Goal: Information Seeking & Learning: Check status

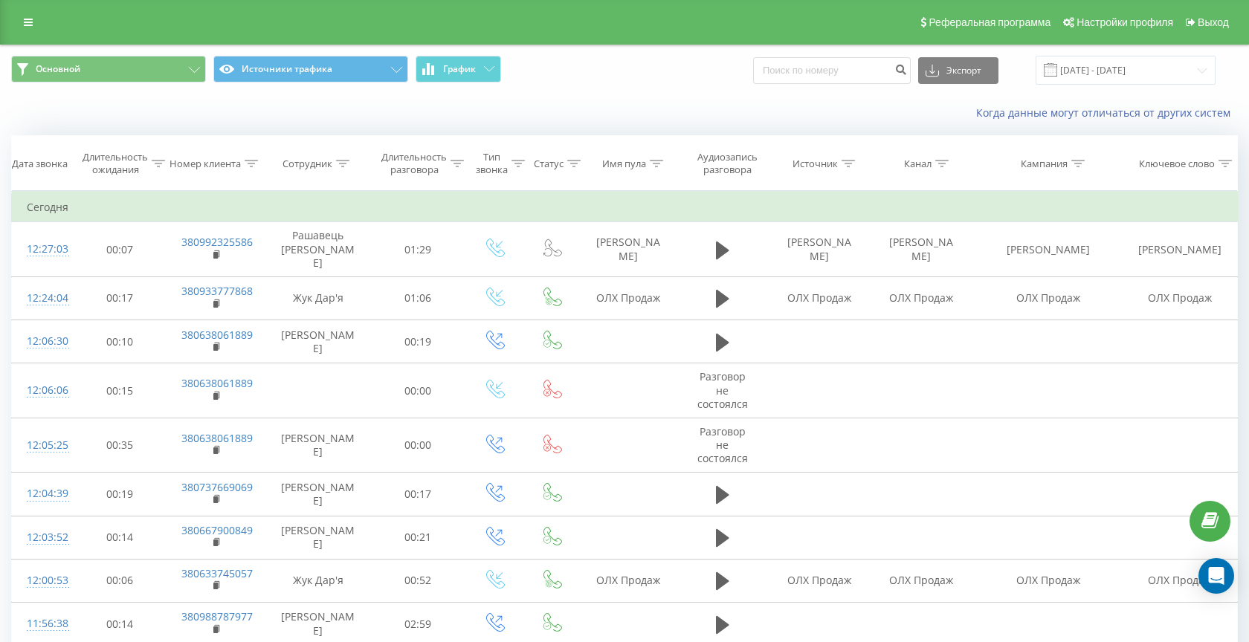
click at [798, 79] on input at bounding box center [832, 70] width 158 height 27
type input "380678101093"
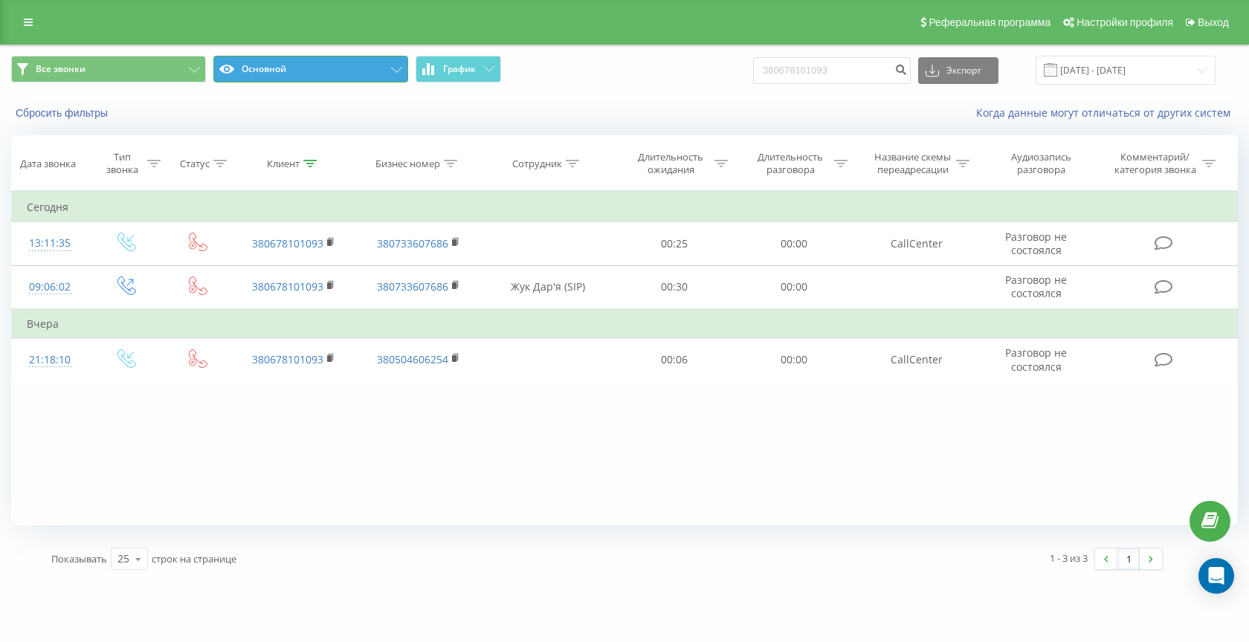
click at [293, 70] on button "Основной" at bounding box center [310, 69] width 195 height 27
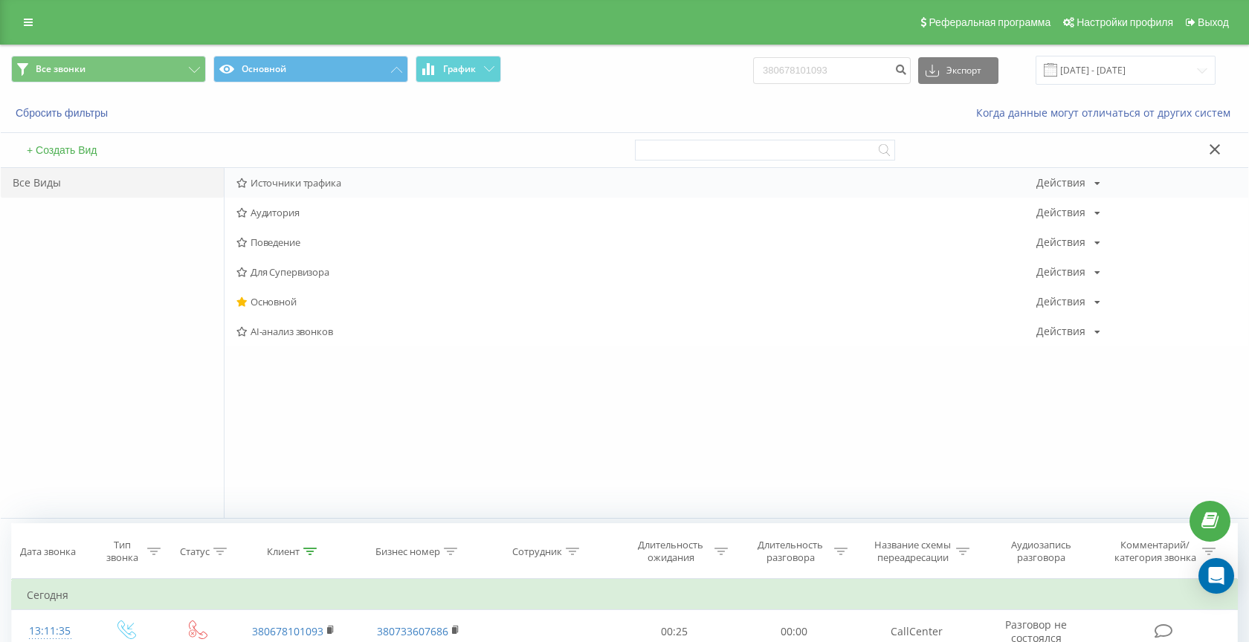
click at [285, 178] on span "Источники трафика" at bounding box center [636, 183] width 800 height 10
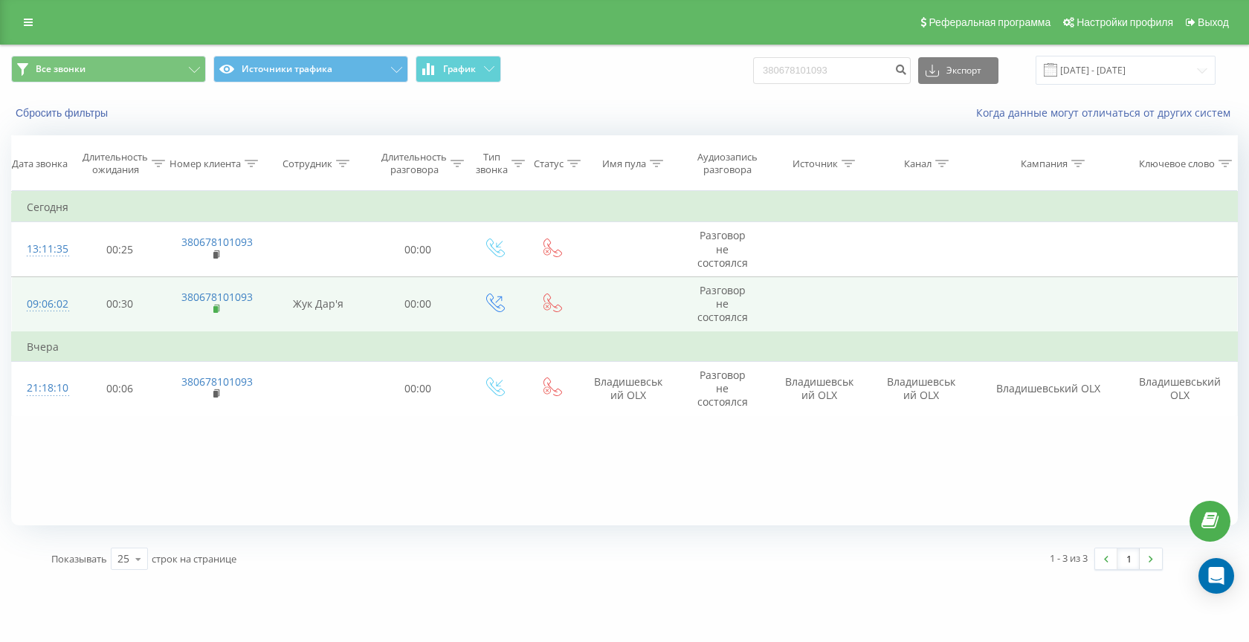
click at [217, 312] on rect at bounding box center [215, 309] width 4 height 7
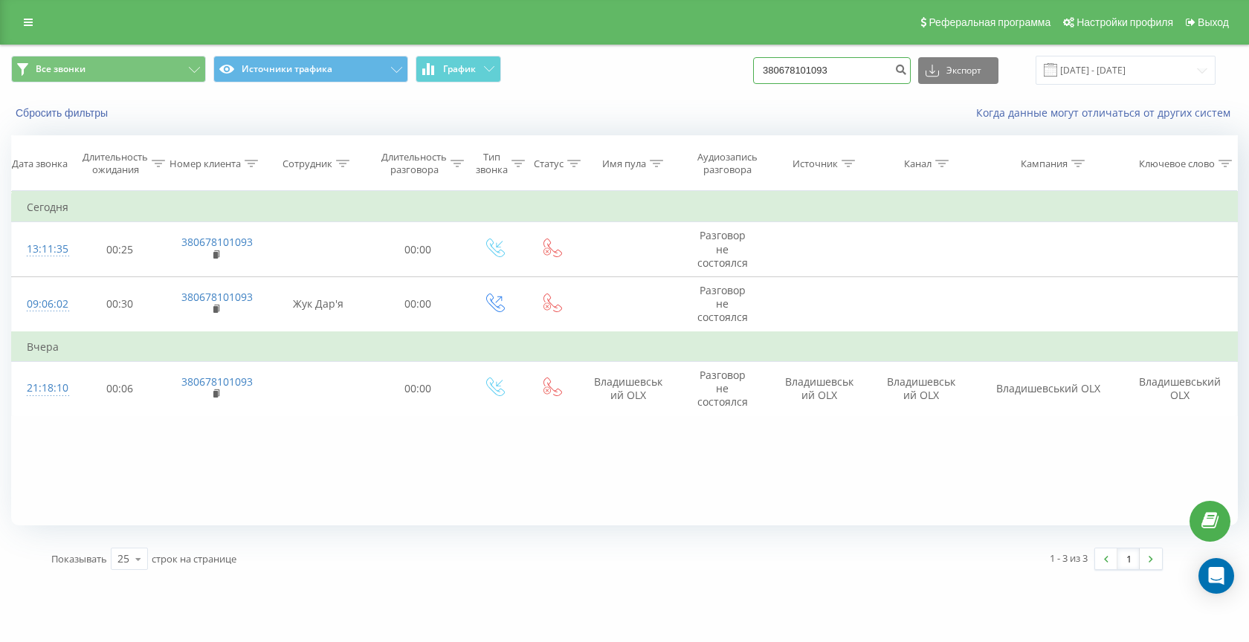
click at [842, 75] on input "380678101093" at bounding box center [832, 70] width 158 height 27
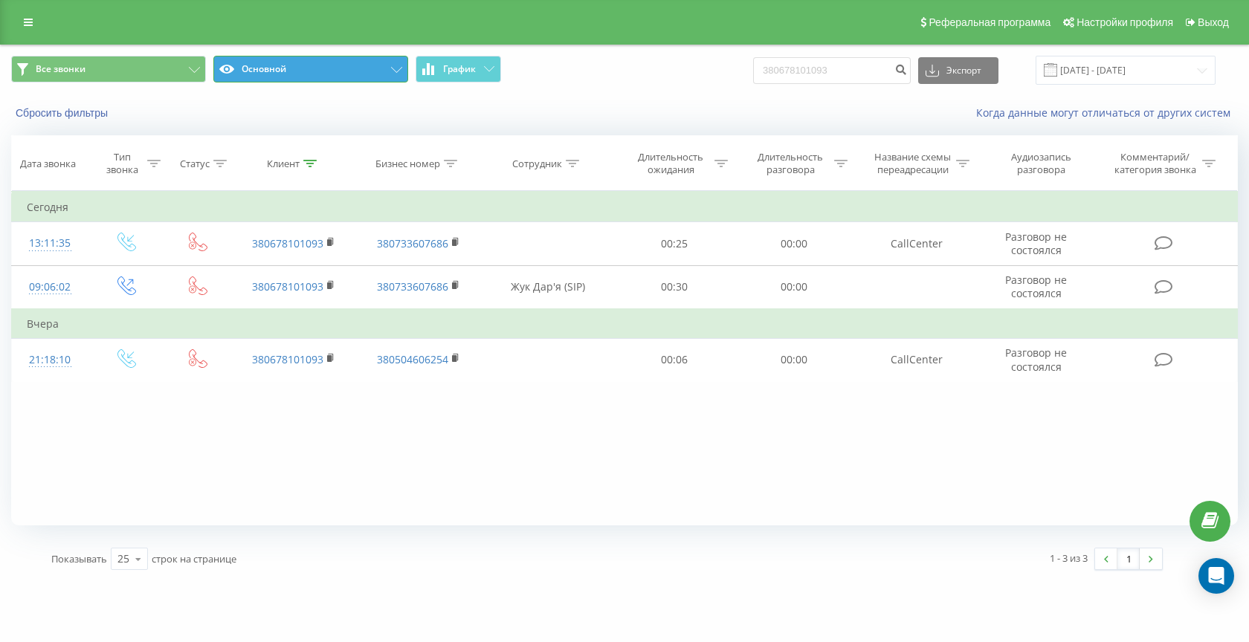
click at [282, 67] on button "Основной" at bounding box center [310, 69] width 195 height 27
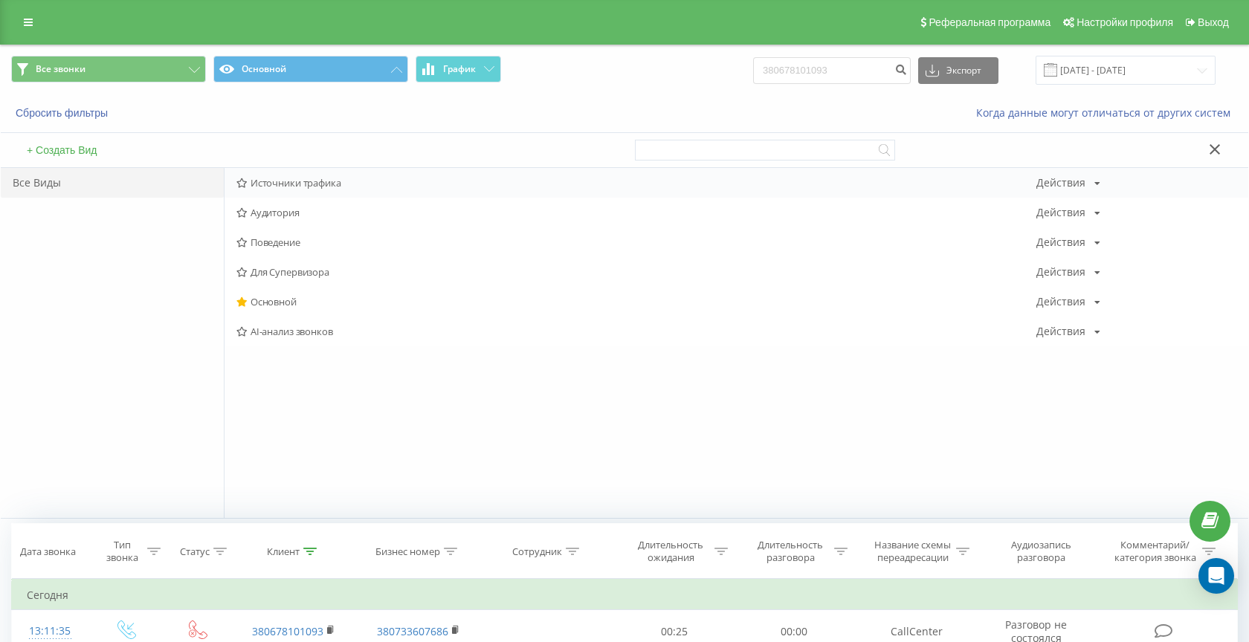
click at [311, 191] on div "Источники трафика Действия Редактировать Копировать Удалить По умолчанию Подели…" at bounding box center [735, 183] width 1023 height 30
click at [283, 184] on span "Источники трафика" at bounding box center [636, 183] width 800 height 10
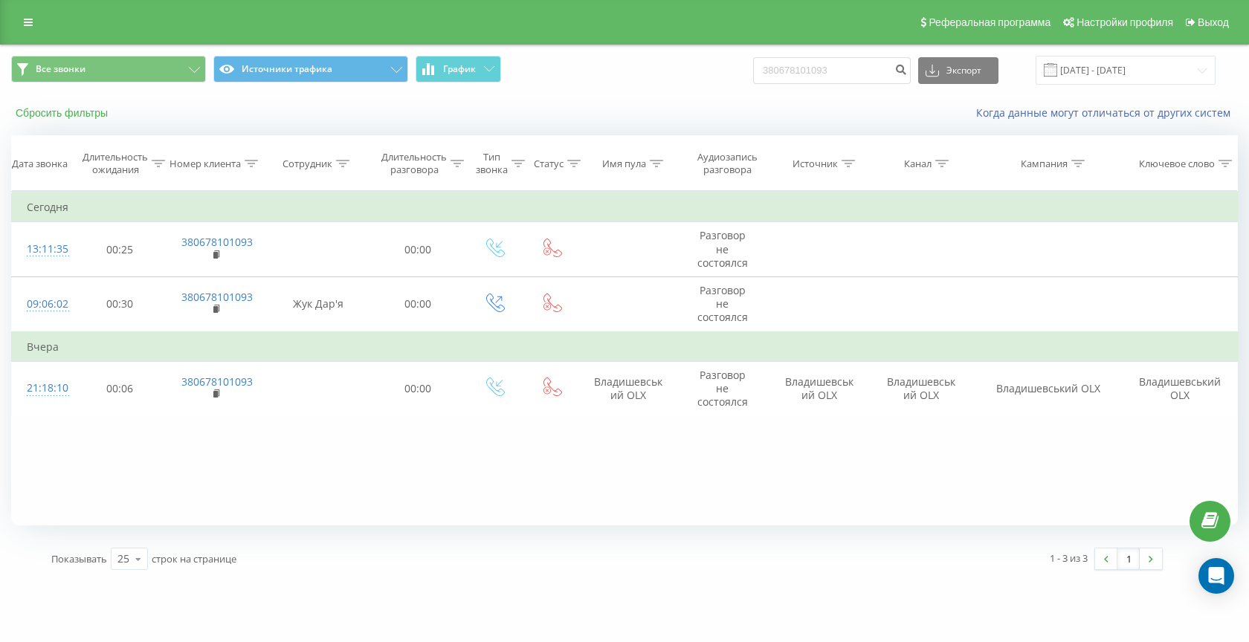
click at [87, 116] on button "Сбросить фильтры" at bounding box center [63, 112] width 104 height 13
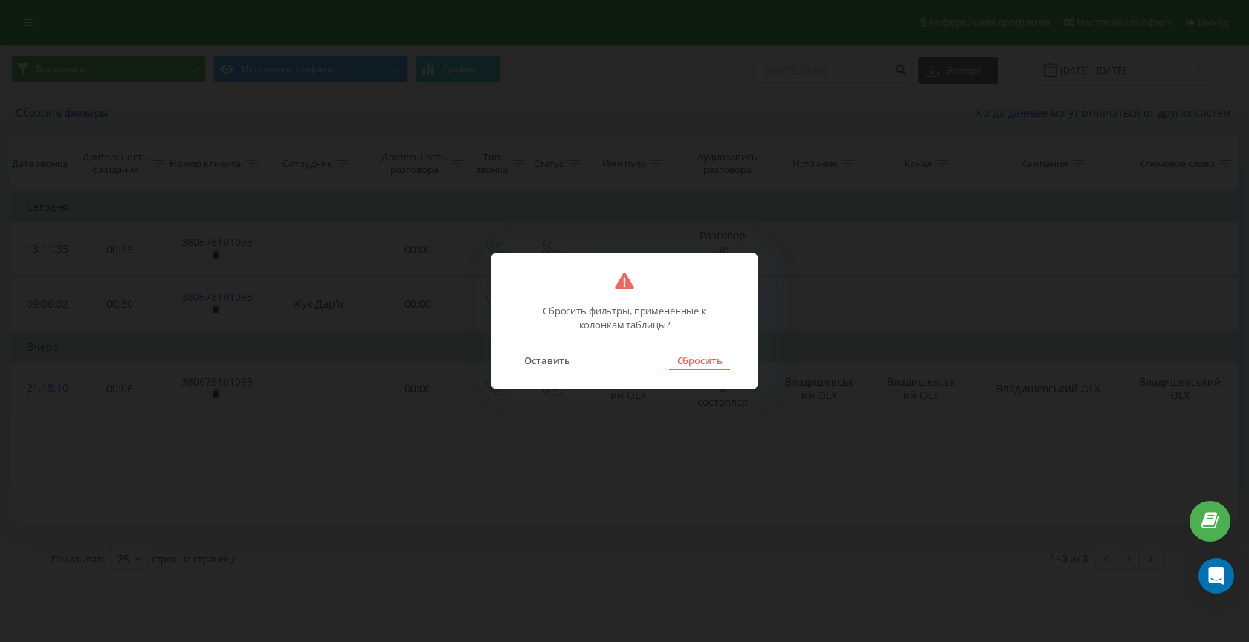
click at [697, 358] on button "Сбросить" at bounding box center [699, 360] width 60 height 19
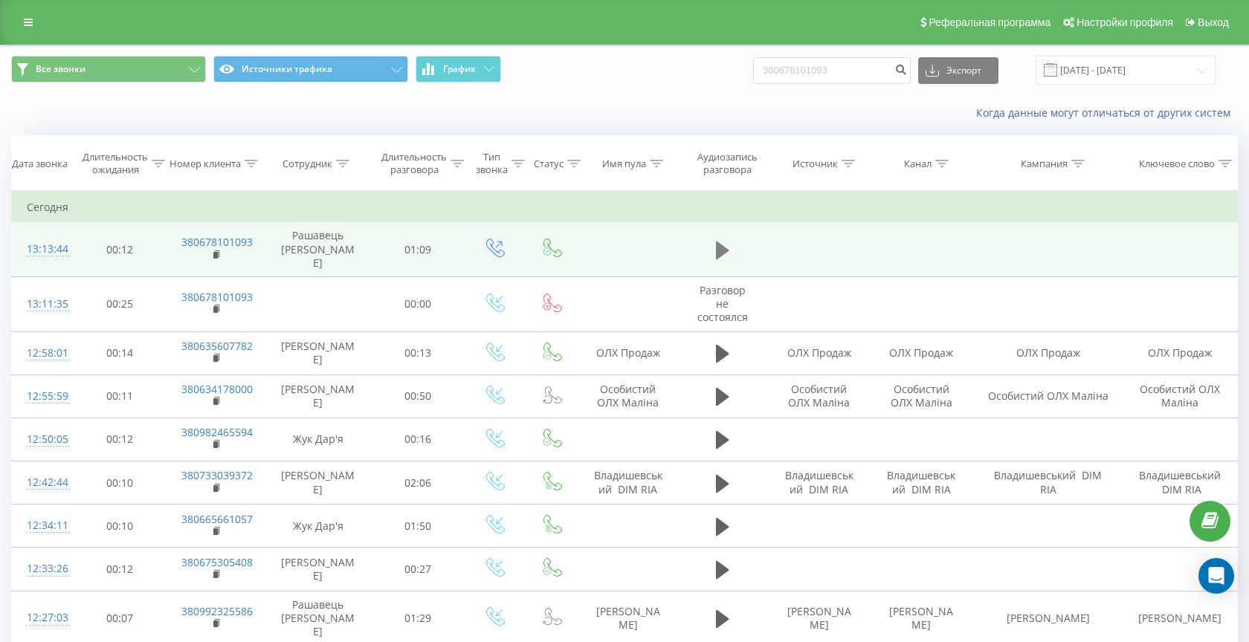
click at [719, 247] on icon at bounding box center [722, 250] width 13 height 18
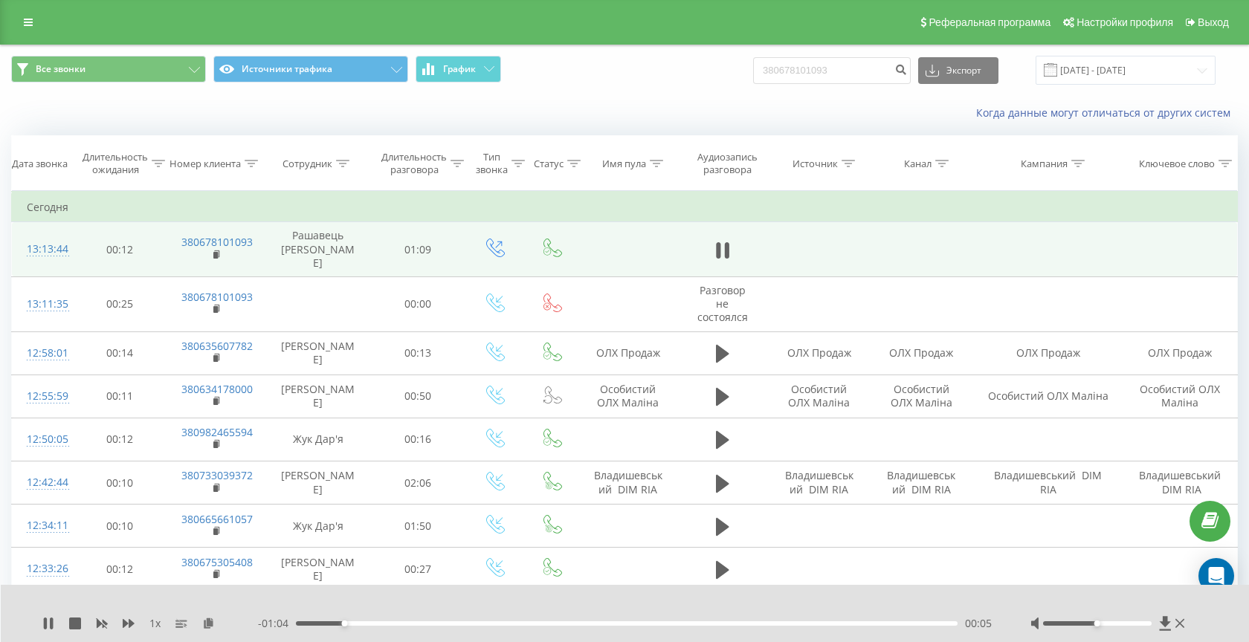
click at [392, 624] on div "00:05" at bounding box center [626, 623] width 661 height 4
click at [430, 625] on div "00:12" at bounding box center [626, 623] width 661 height 4
click at [476, 625] on div "00:15" at bounding box center [626, 623] width 661 height 4
click at [508, 624] on div "00:19" at bounding box center [626, 623] width 661 height 4
click at [549, 624] on div "00:26" at bounding box center [626, 623] width 661 height 4
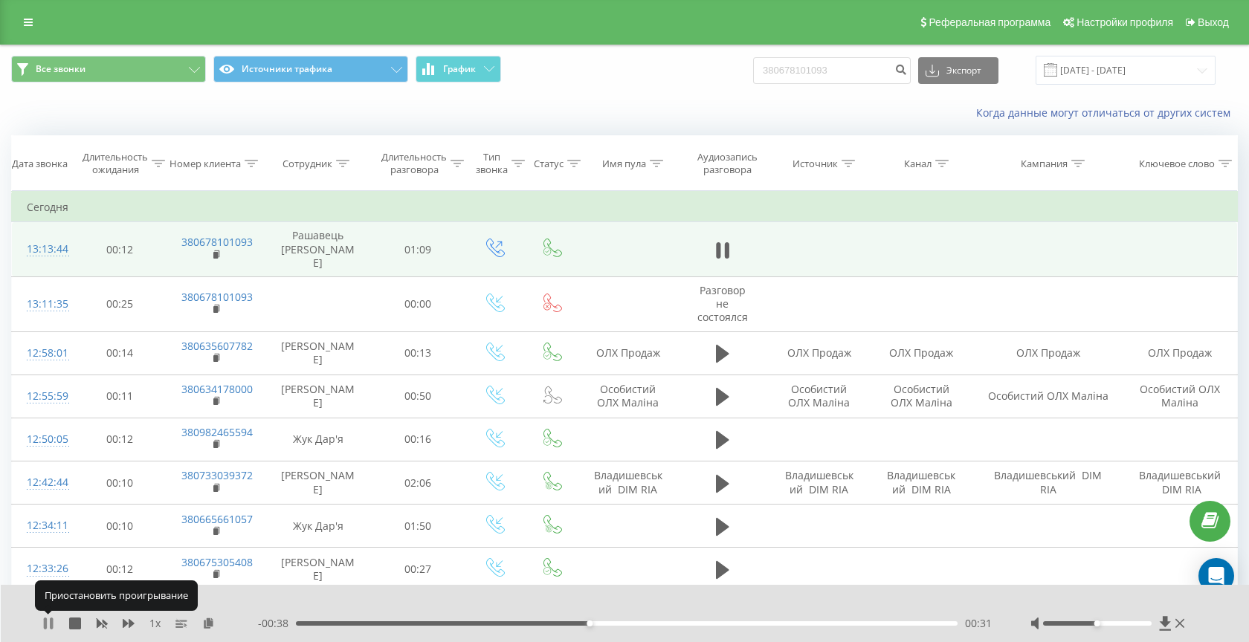
click at [47, 625] on icon at bounding box center [48, 624] width 12 height 12
click at [217, 255] on span at bounding box center [217, 256] width 8 height 14
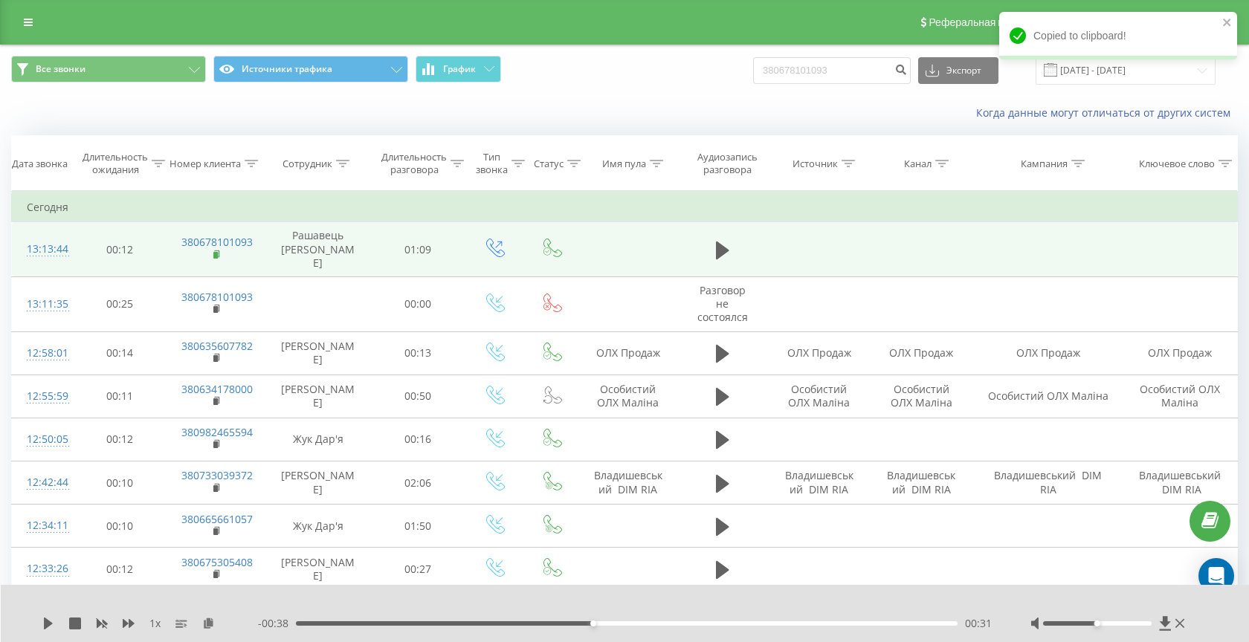
click at [216, 252] on rect at bounding box center [215, 255] width 4 height 7
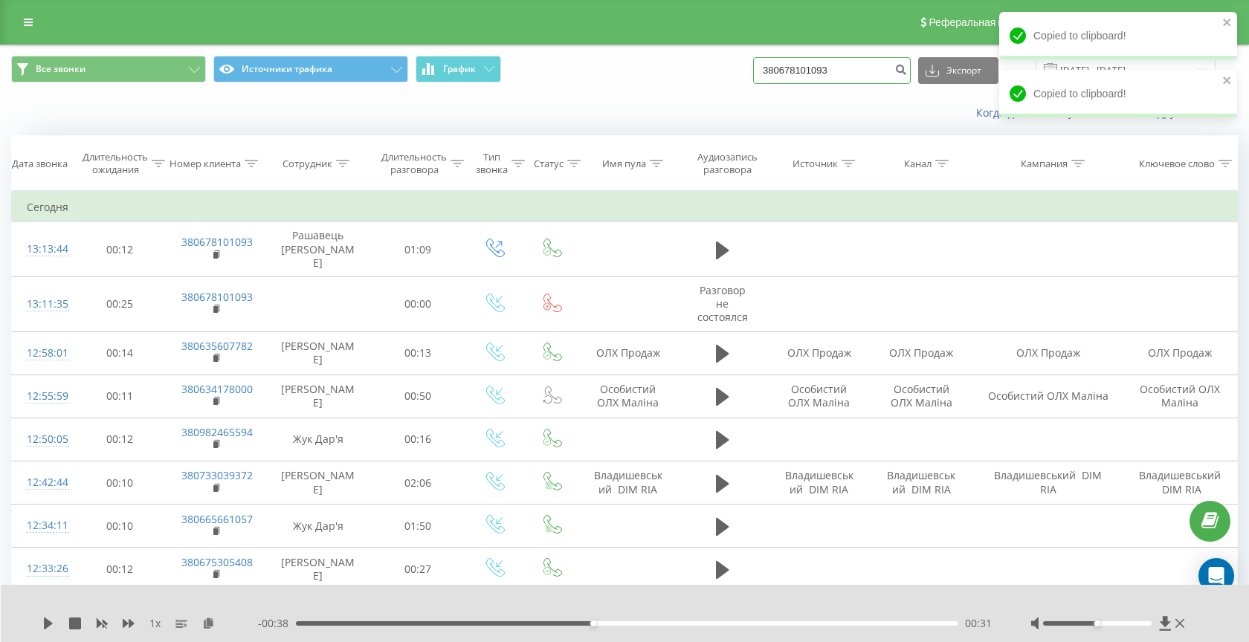
click at [850, 72] on input "380678101093" at bounding box center [832, 70] width 158 height 27
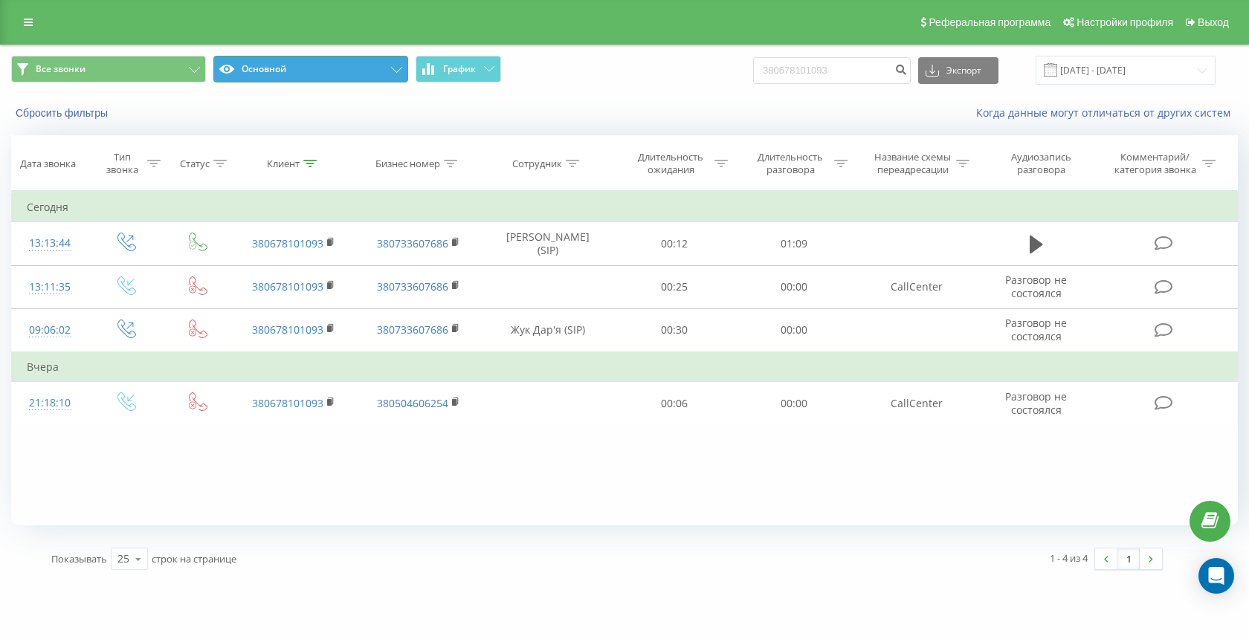
click at [325, 73] on button "Основной" at bounding box center [310, 69] width 195 height 27
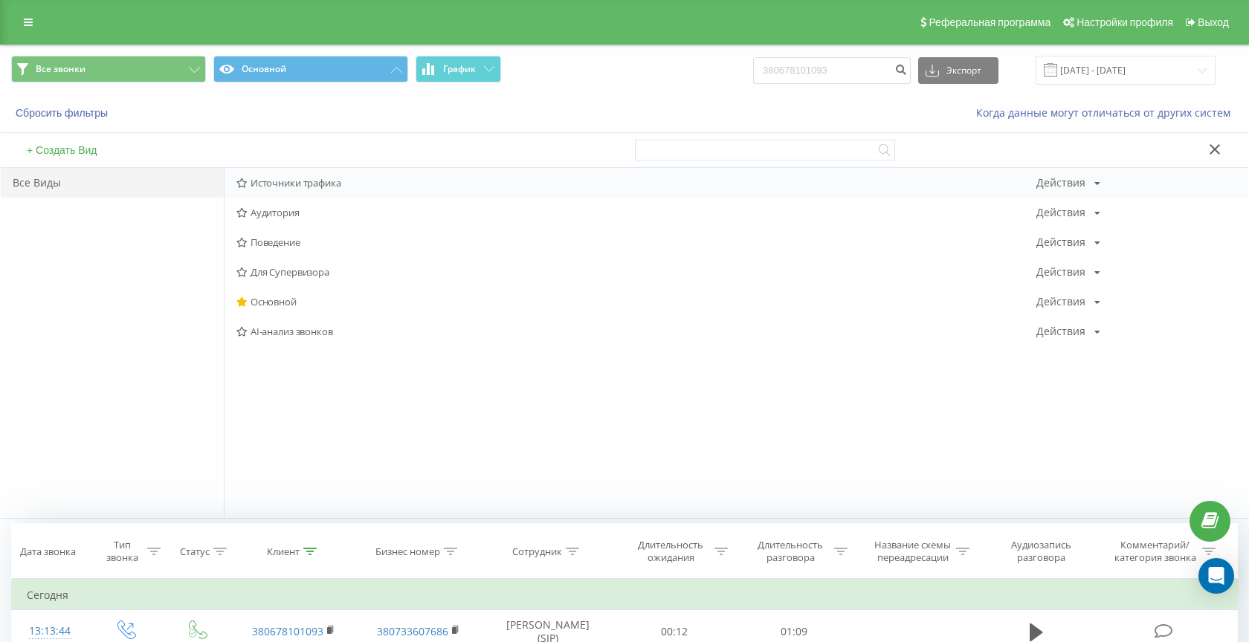
click at [282, 184] on span "Источники трафика" at bounding box center [636, 183] width 800 height 10
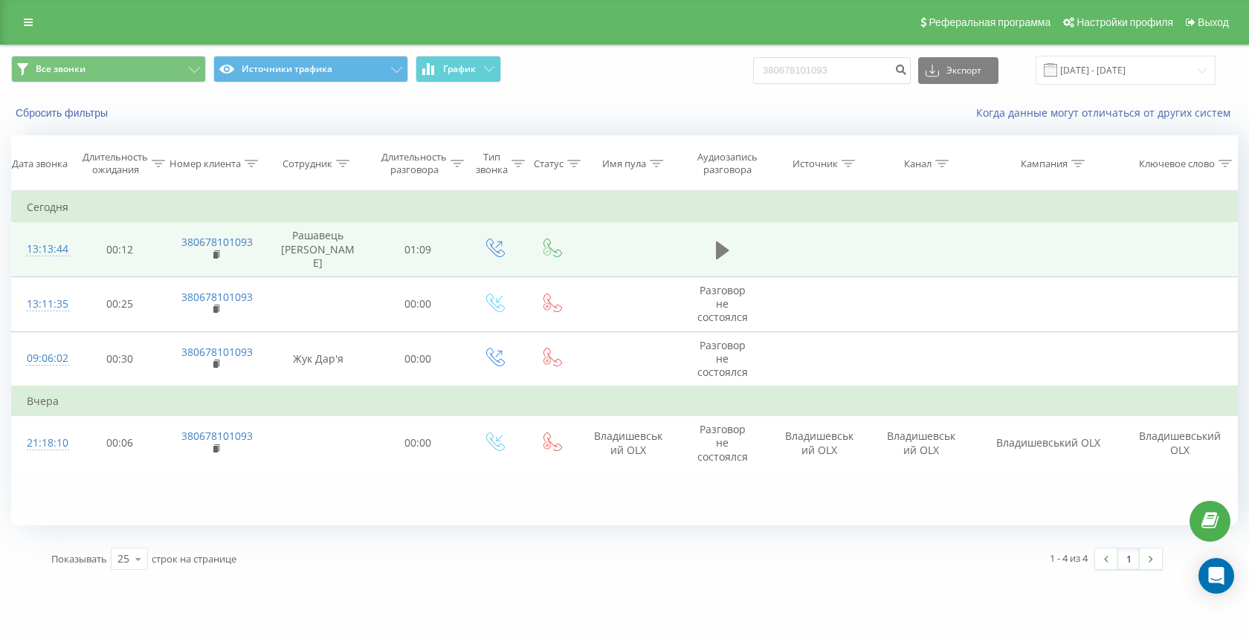
click at [722, 243] on icon at bounding box center [722, 250] width 13 height 18
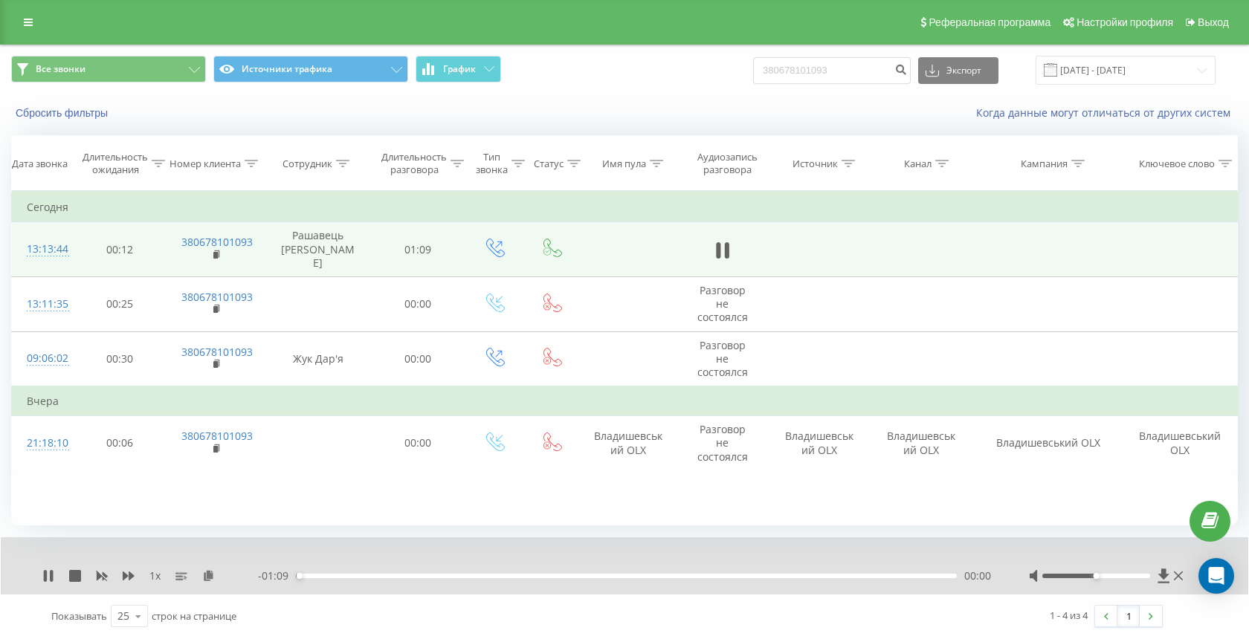
click at [431, 577] on div "00:00" at bounding box center [626, 576] width 661 height 4
click at [497, 575] on div "00:17" at bounding box center [626, 576] width 661 height 4
click at [558, 576] on div "00:23" at bounding box center [626, 576] width 661 height 4
click at [630, 576] on div "00:31" at bounding box center [626, 576] width 661 height 4
click at [670, 574] on div "00:36" at bounding box center [626, 576] width 661 height 4
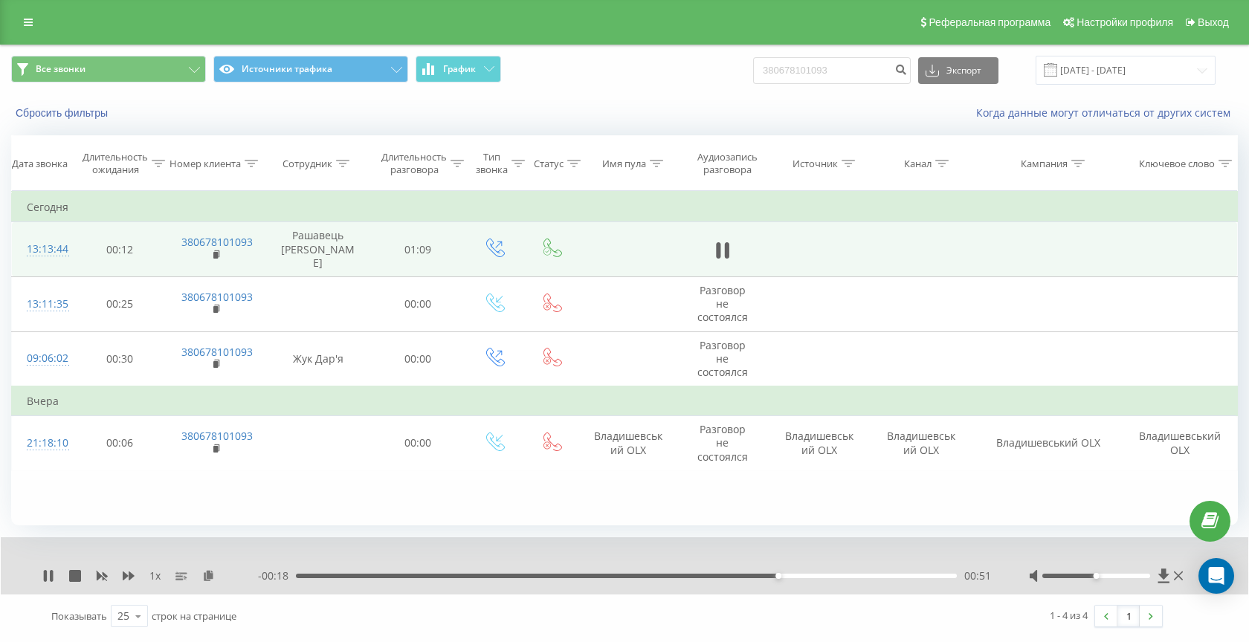
click at [798, 577] on div "00:51" at bounding box center [626, 576] width 661 height 4
click at [843, 578] on div "00:55" at bounding box center [626, 576] width 661 height 4
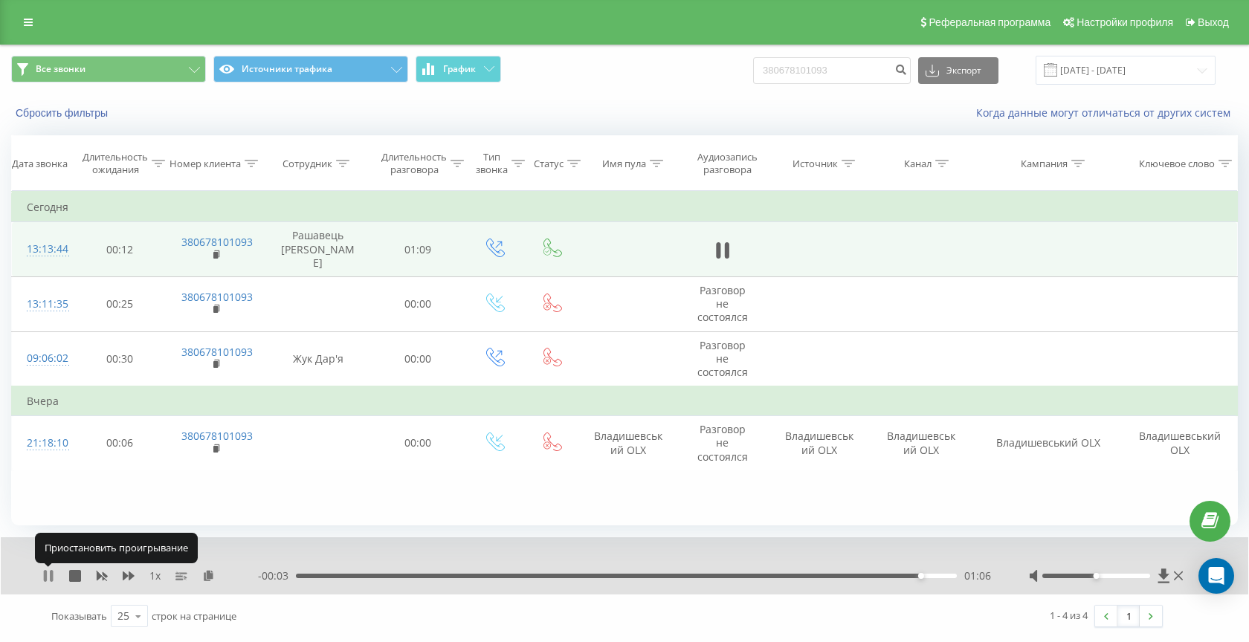
click at [49, 573] on icon at bounding box center [48, 576] width 12 height 12
click at [722, 253] on icon at bounding box center [722, 250] width 13 height 21
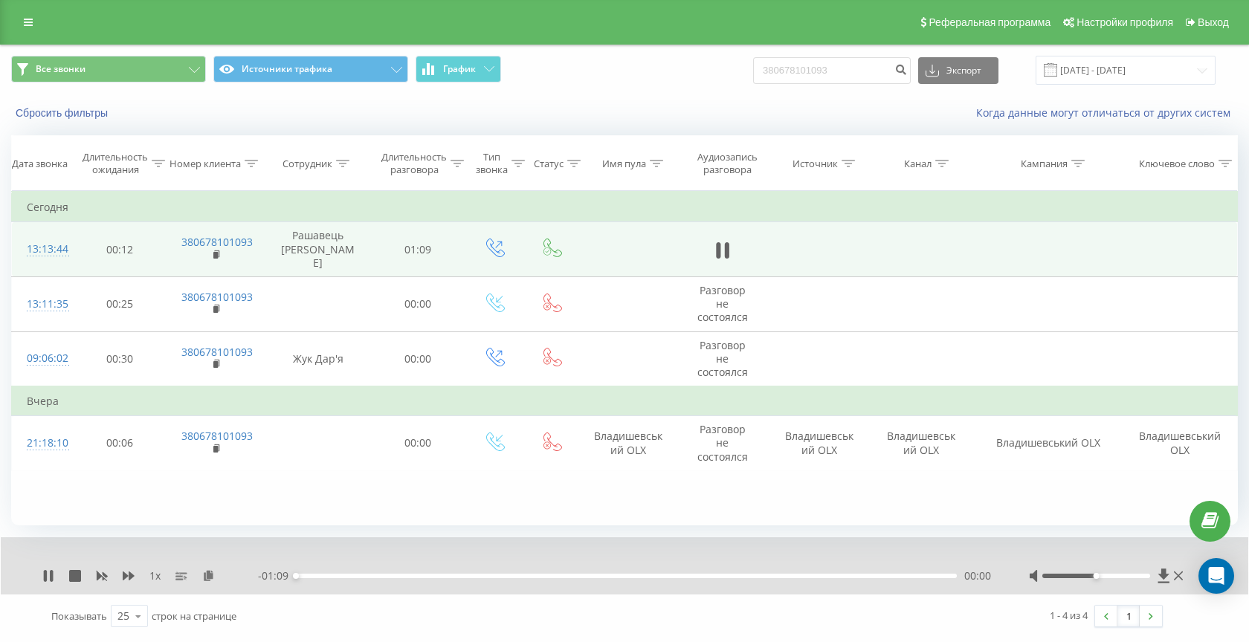
click at [864, 575] on div "00:00" at bounding box center [626, 576] width 661 height 4
click at [54, 111] on button "Сбросить фильтры" at bounding box center [63, 112] width 104 height 13
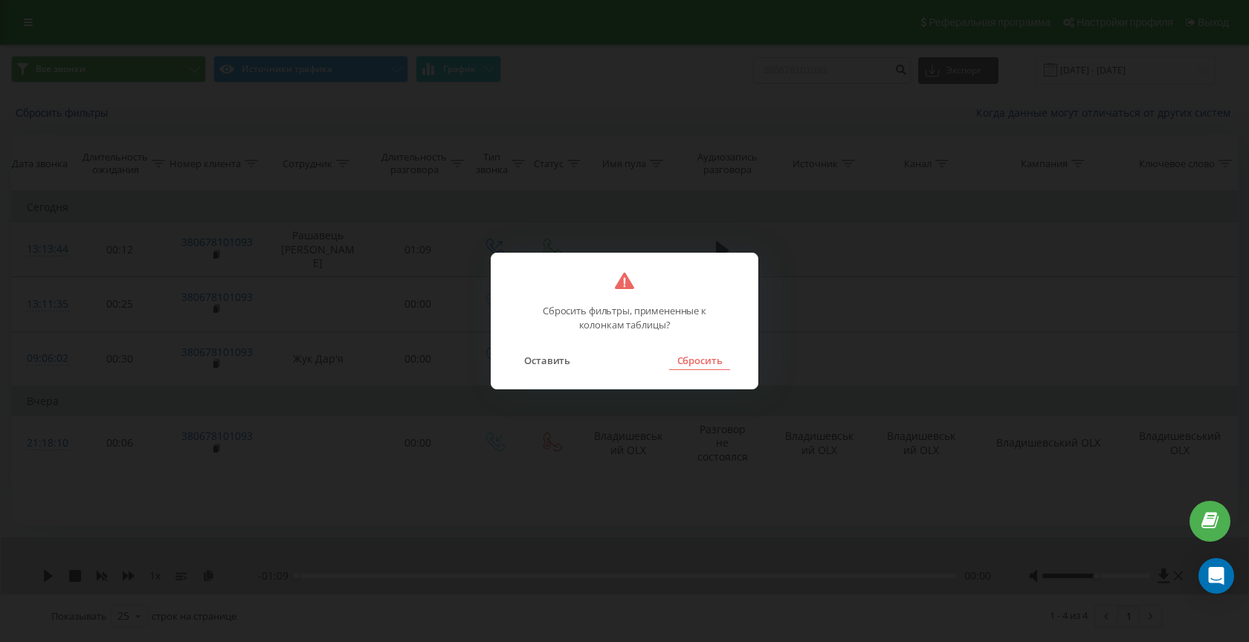
click at [715, 358] on button "Сбросить" at bounding box center [699, 360] width 60 height 19
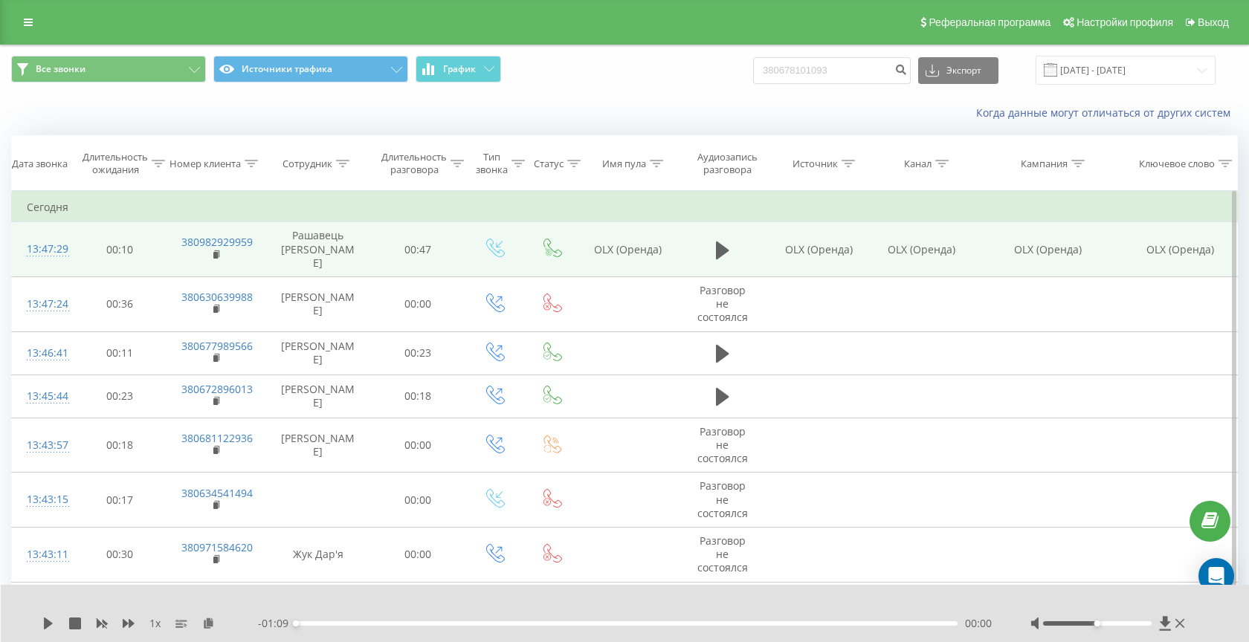
click at [210, 248] on td "380982929959" at bounding box center [215, 249] width 98 height 55
click at [218, 252] on rect at bounding box center [215, 255] width 4 height 7
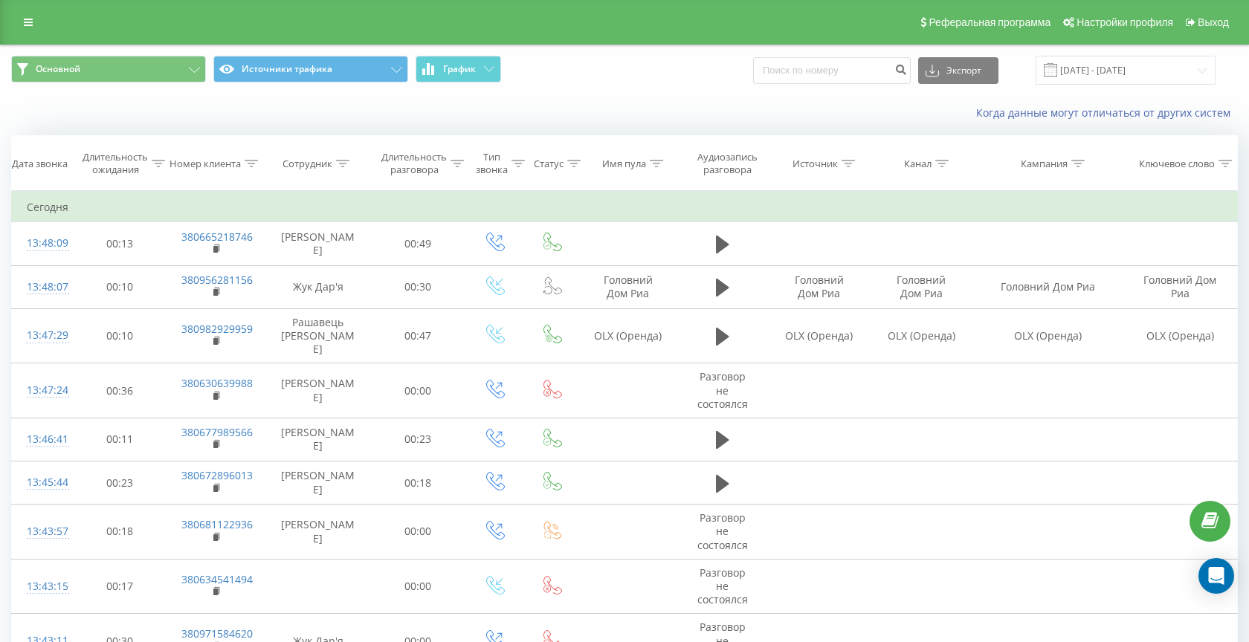
click at [858, 86] on div "Основной Источники трафика График Экспорт .csv .xls .xlsx 20.05.2025 - 20.08.20…" at bounding box center [624, 70] width 1247 height 50
click at [856, 77] on input at bounding box center [832, 70] width 158 height 27
paste input "380501091744"
type input "380501091744"
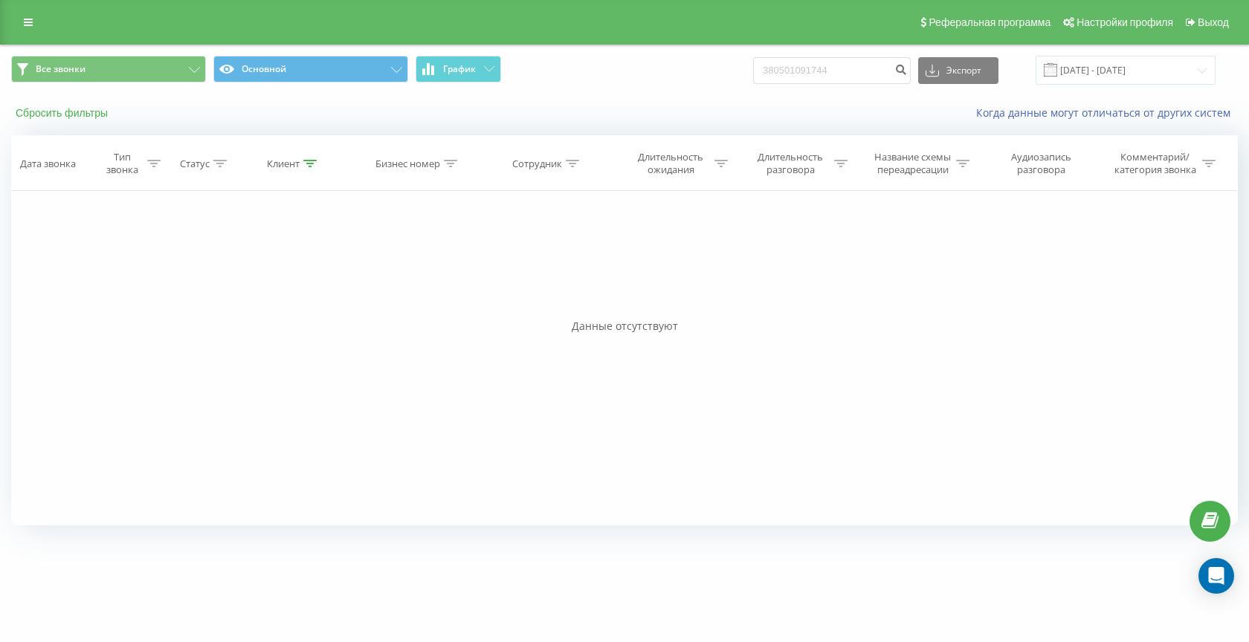
click at [85, 112] on button "Сбросить фильтры" at bounding box center [63, 112] width 104 height 13
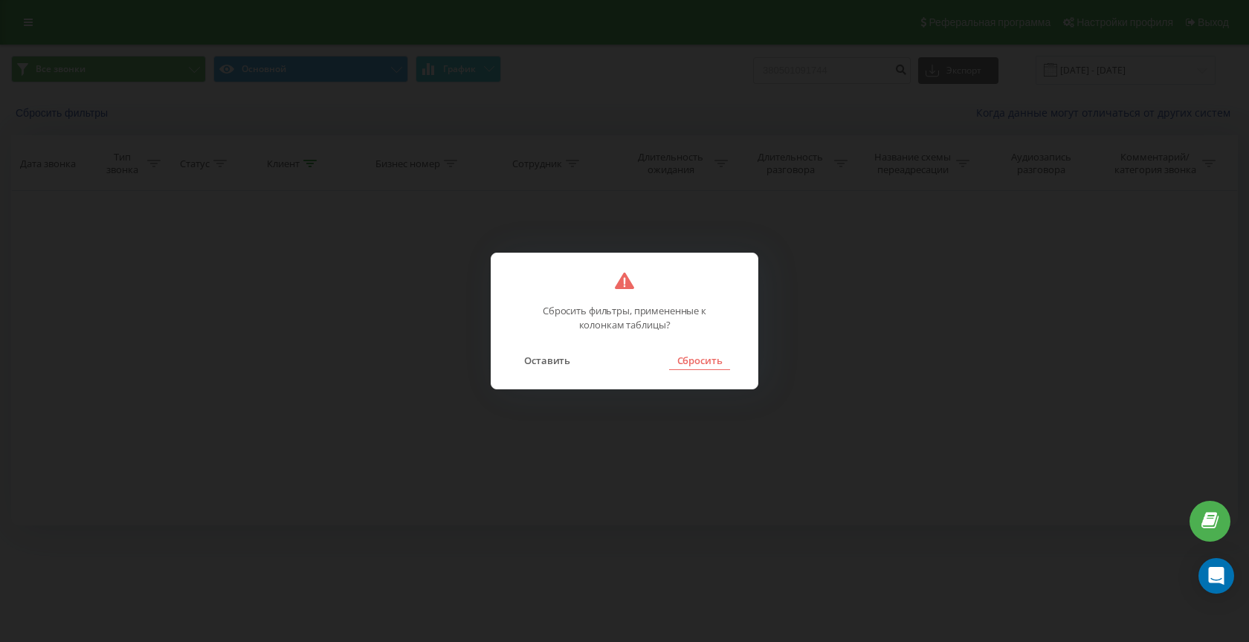
click at [705, 355] on button "Сбросить" at bounding box center [699, 360] width 60 height 19
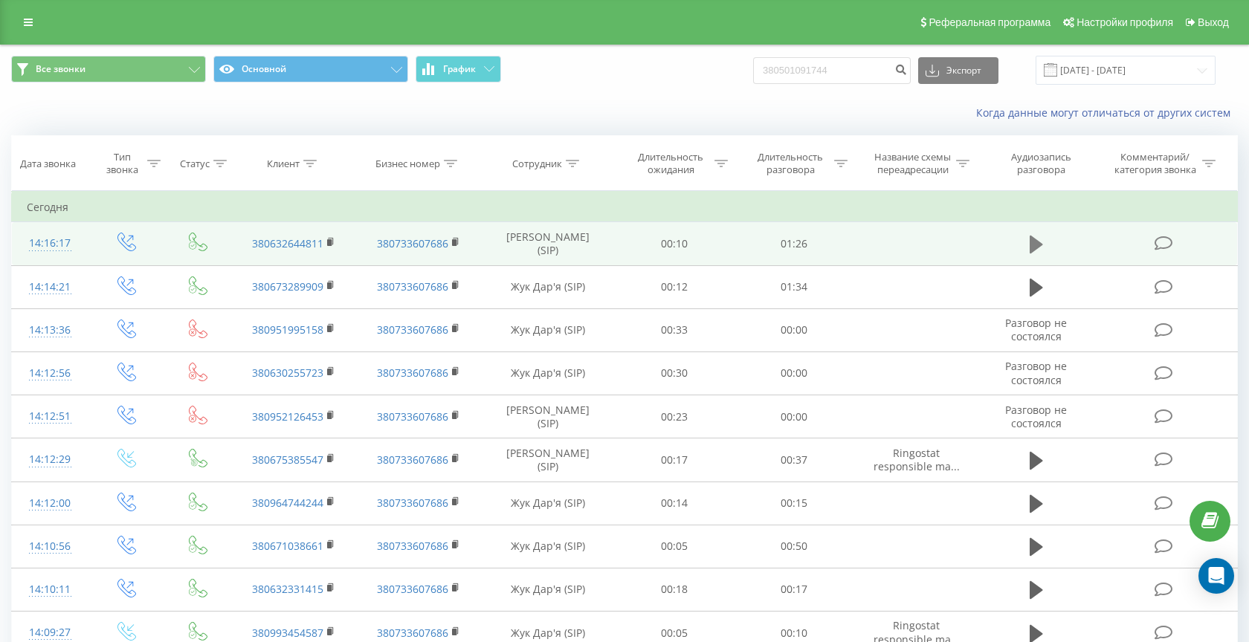
click at [1038, 242] on icon at bounding box center [1035, 245] width 13 height 18
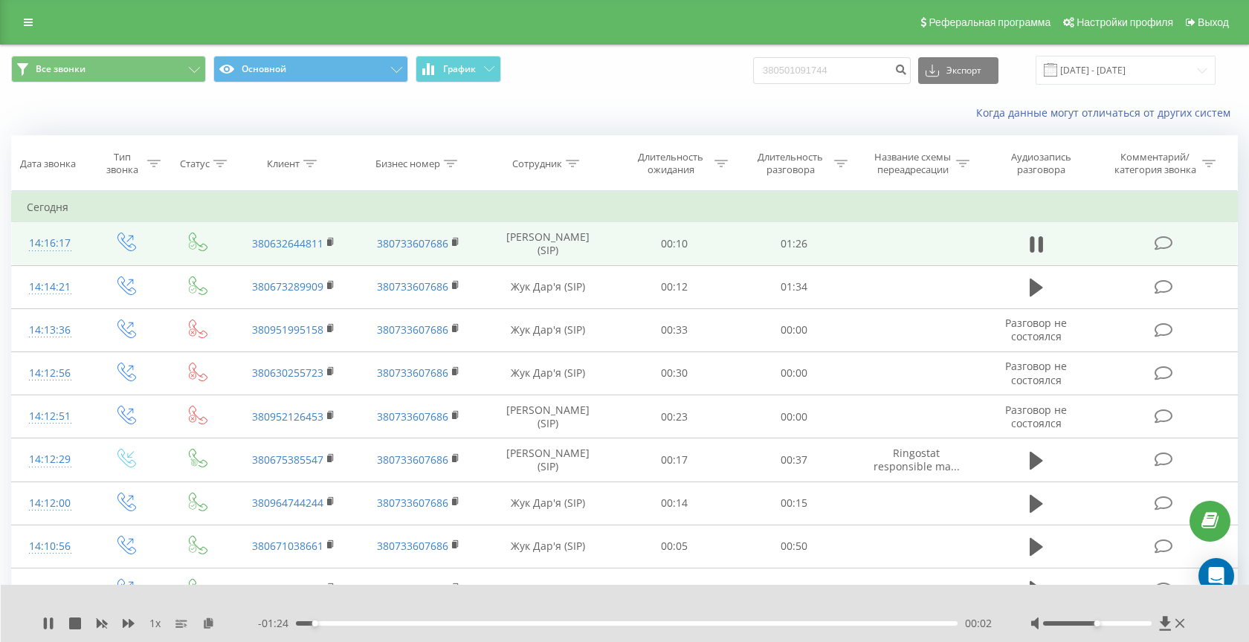
click at [365, 624] on div "00:02" at bounding box center [626, 623] width 661 height 4
click at [404, 623] on div "00:10" at bounding box center [626, 623] width 661 height 4
click at [451, 625] on div "00:15" at bounding box center [626, 623] width 661 height 4
click at [499, 621] on div "00:22" at bounding box center [626, 623] width 661 height 4
click at [46, 624] on icon at bounding box center [45, 624] width 3 height 12
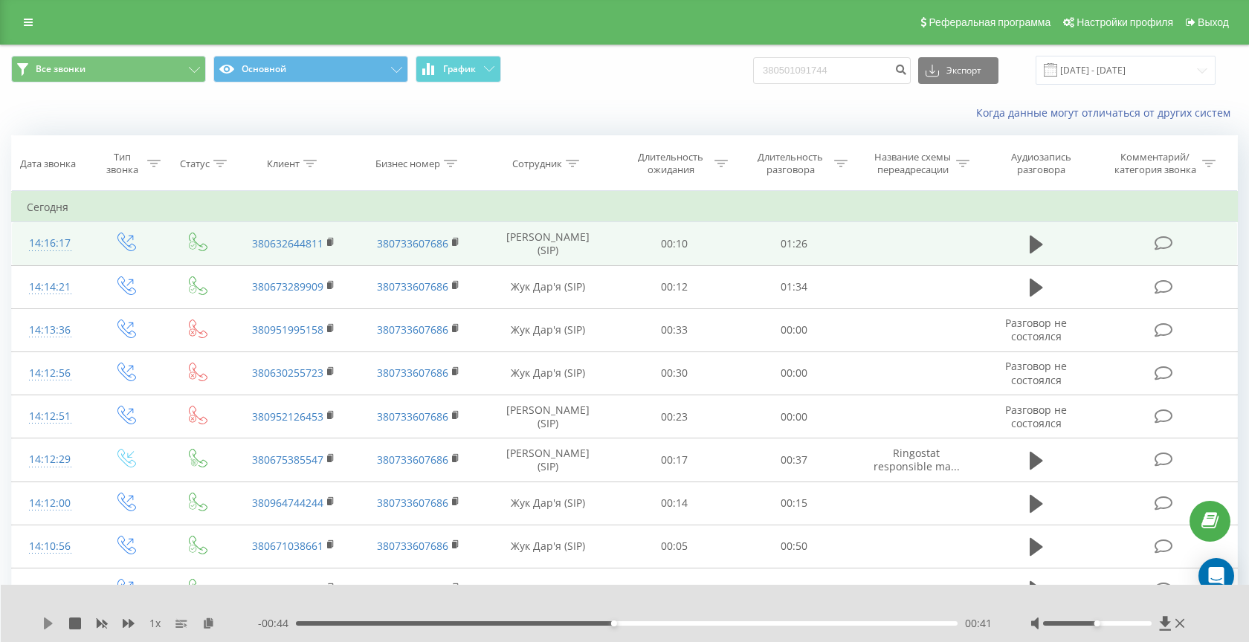
click at [42, 626] on icon at bounding box center [48, 624] width 12 height 12
click at [598, 625] on div "00:46" at bounding box center [626, 623] width 661 height 4
click at [512, 624] on div "00:41" at bounding box center [626, 623] width 661 height 4
click at [676, 622] on div "00:58" at bounding box center [626, 623] width 661 height 4
click at [595, 624] on div "00:51" at bounding box center [626, 623] width 661 height 4
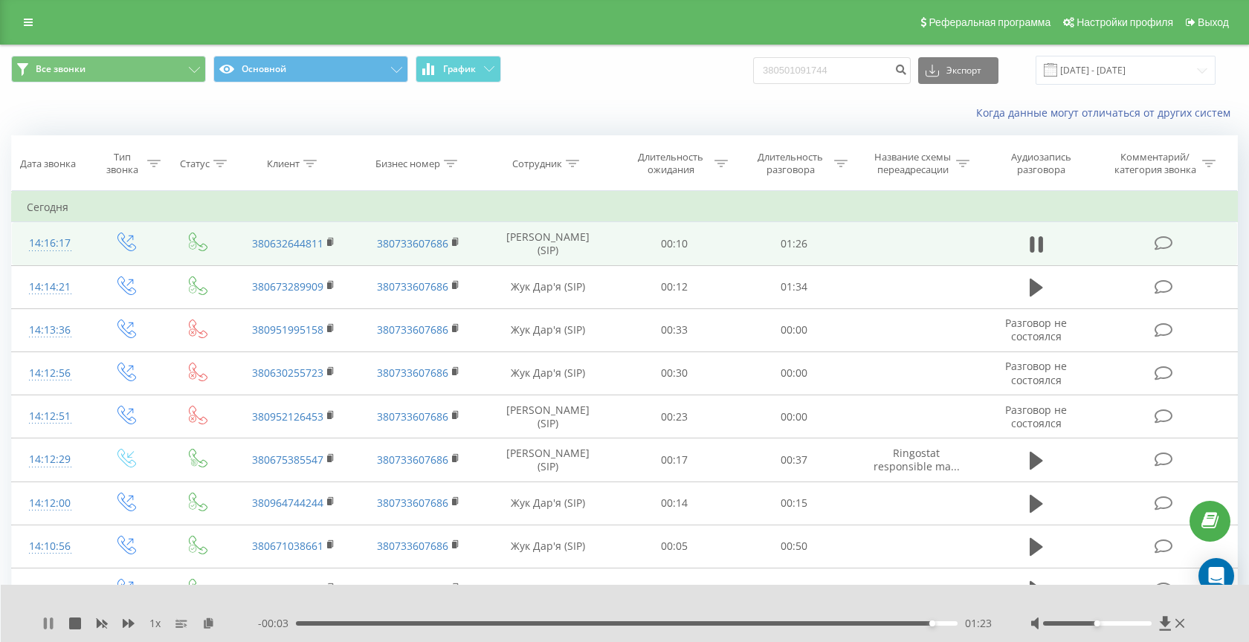
click at [46, 621] on icon at bounding box center [45, 624] width 3 height 12
click at [834, 70] on input "380501091744" at bounding box center [832, 70] width 158 height 27
paste input
click at [817, 64] on input at bounding box center [832, 70] width 158 height 27
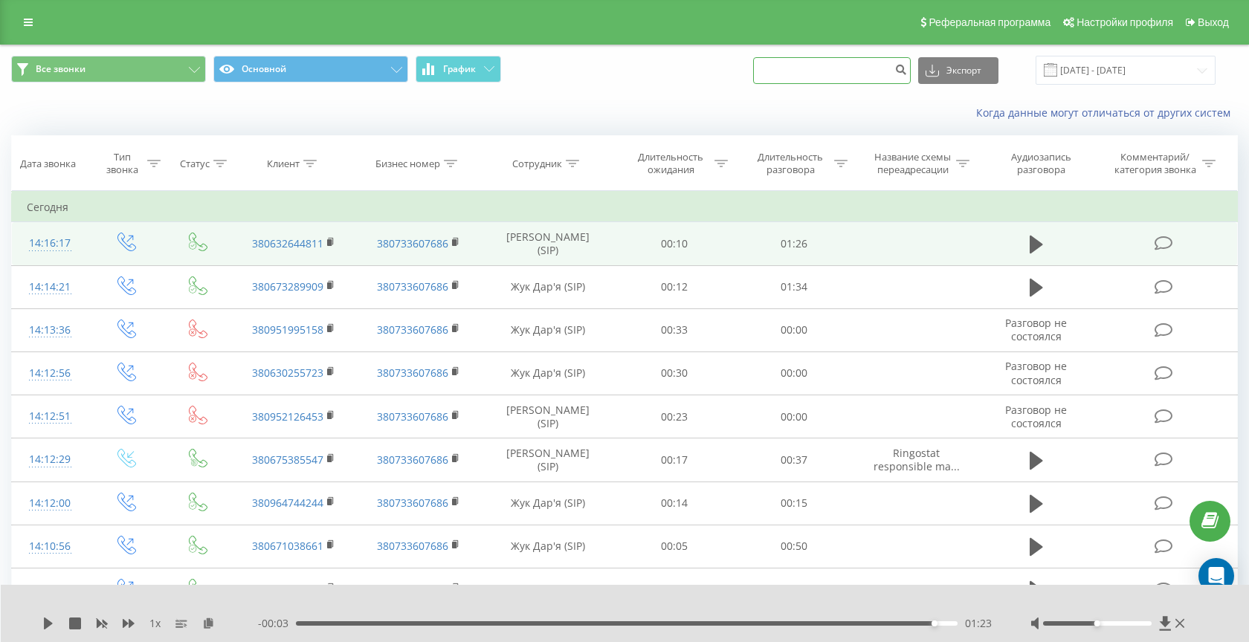
click at [817, 64] on input at bounding box center [832, 70] width 158 height 27
paste input "380661647234"
type input "380661647234"
